Goal: Information Seeking & Learning: Learn about a topic

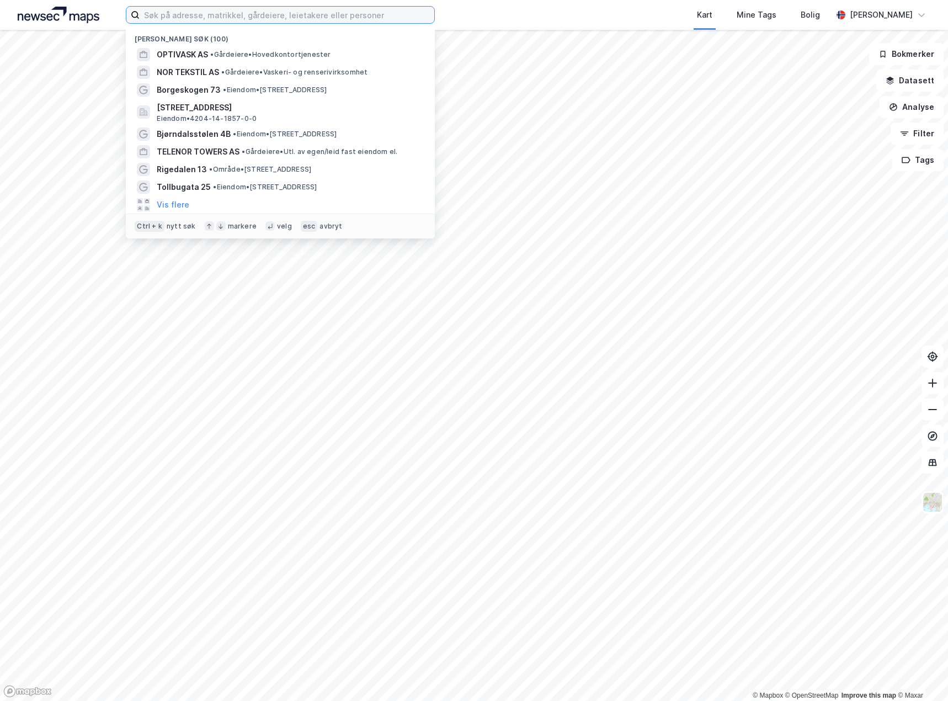
click at [206, 13] on input at bounding box center [287, 15] width 295 height 17
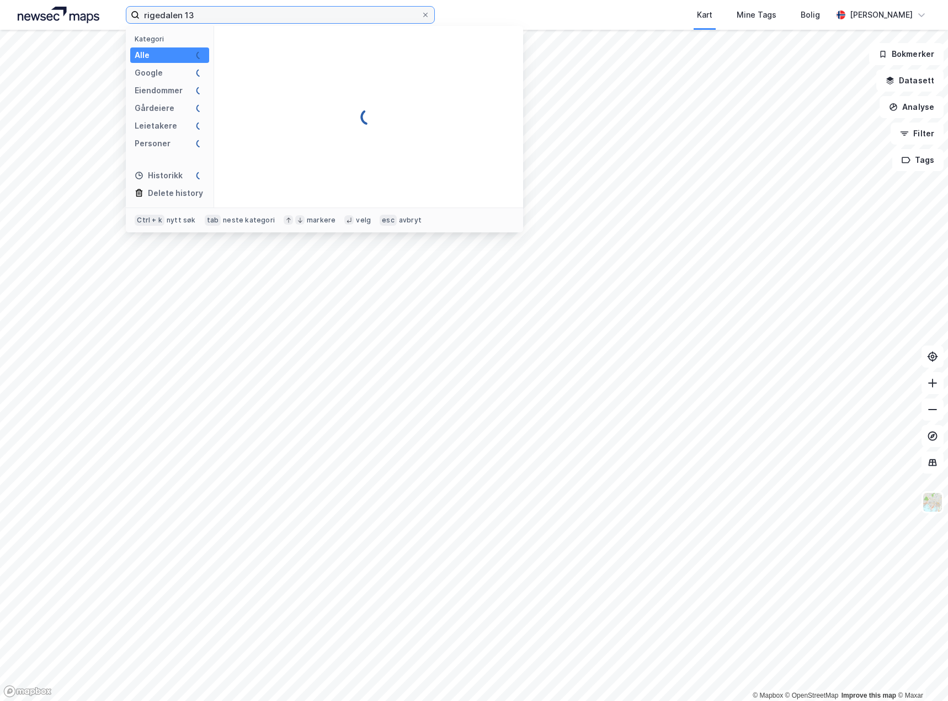
type input "rigedalen 13"
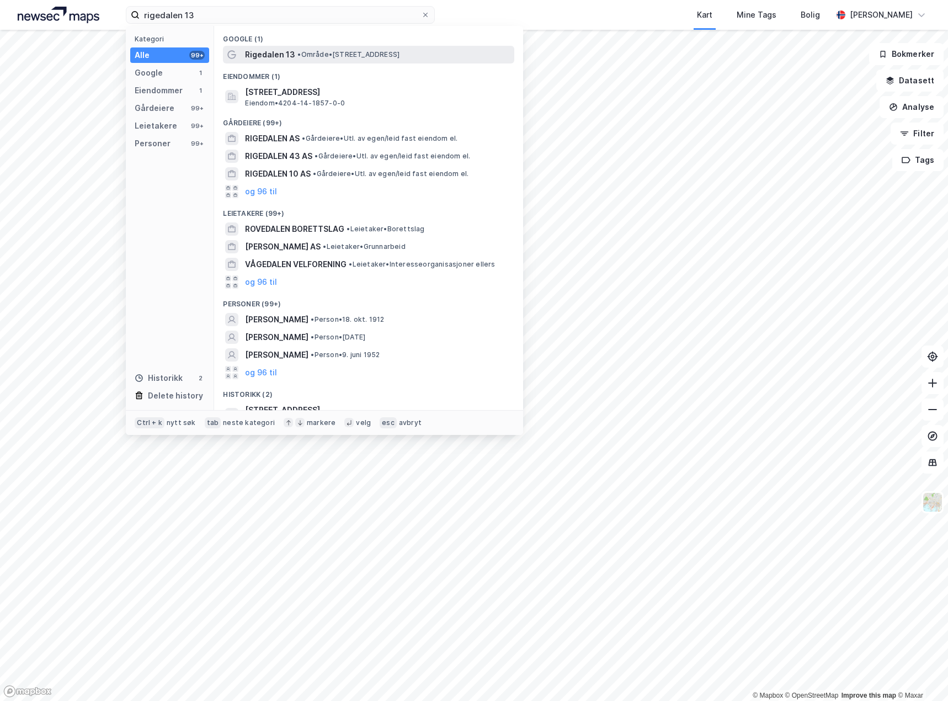
click at [287, 50] on span "Rigedalen 13" at bounding box center [270, 54] width 50 height 13
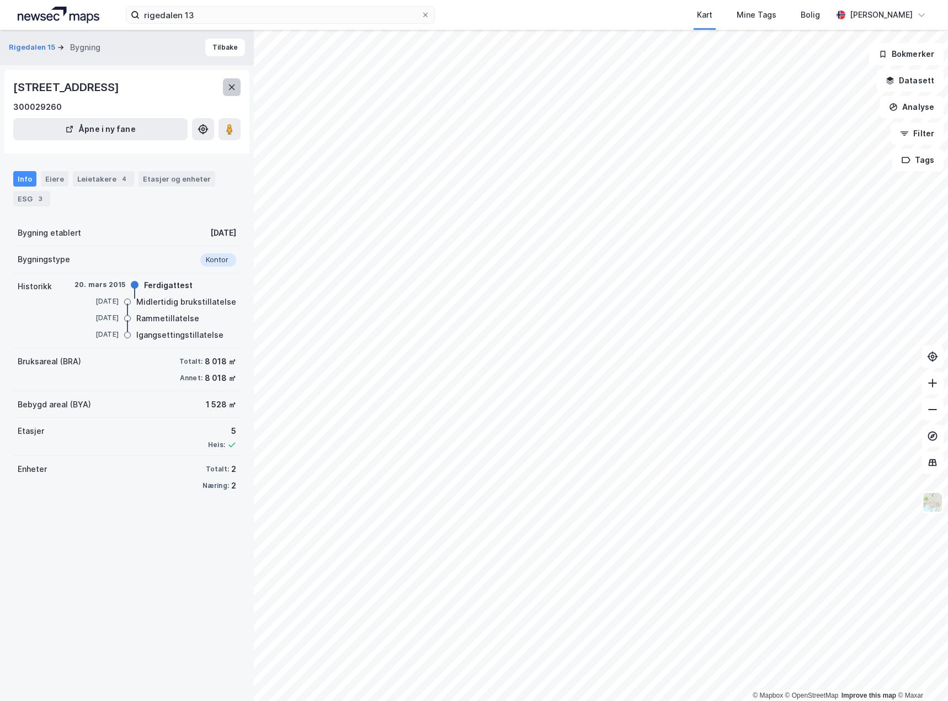
click at [226, 84] on button at bounding box center [232, 87] width 18 height 18
